Goal: Navigation & Orientation: Find specific page/section

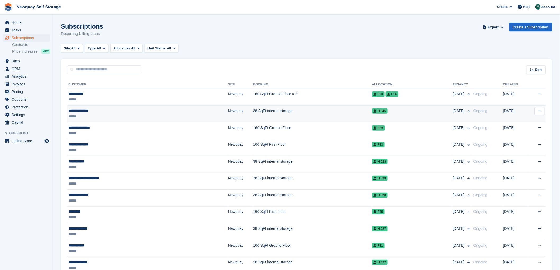
click at [82, 110] on div "**********" at bounding box center [117, 111] width 98 height 6
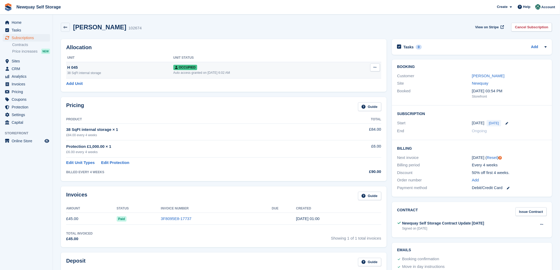
click at [372, 67] on button at bounding box center [375, 68] width 10 height 8
click at [10, 58] on span "menu" at bounding box center [7, 61] width 6 height 6
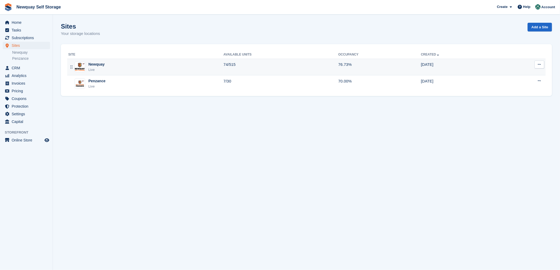
click at [96, 66] on div "Newquay" at bounding box center [96, 65] width 16 height 6
